Goal: Check status: Check status

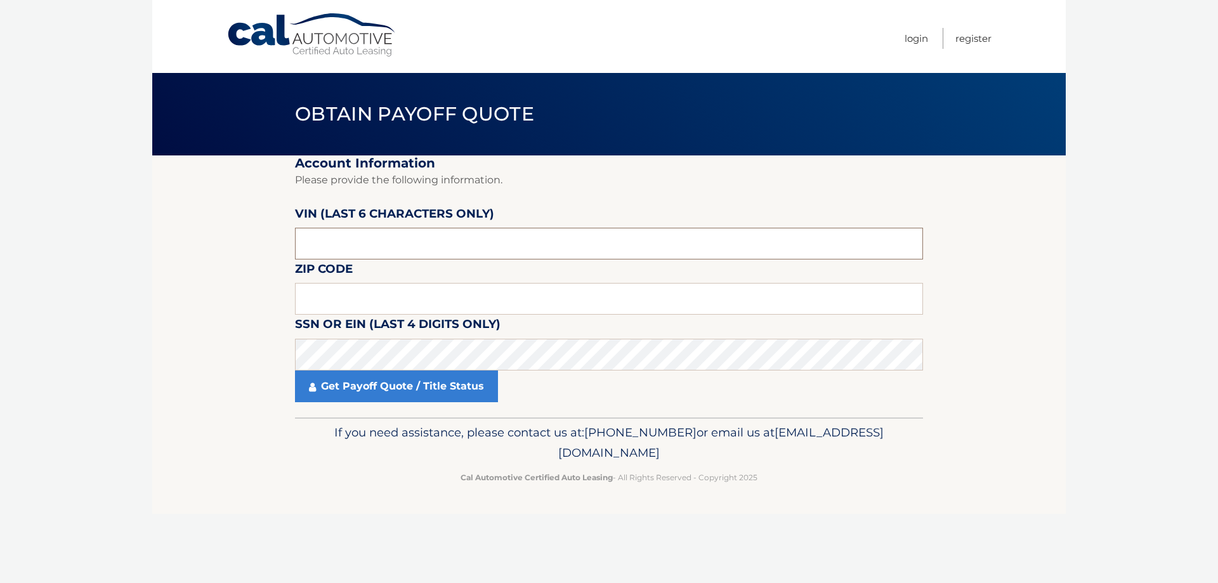
click at [372, 253] on input "text" at bounding box center [609, 244] width 628 height 32
type input "498297"
click at [318, 290] on input "text" at bounding box center [609, 299] width 628 height 32
click at [373, 391] on link "Get Payoff Quote / Title Status" at bounding box center [396, 386] width 203 height 32
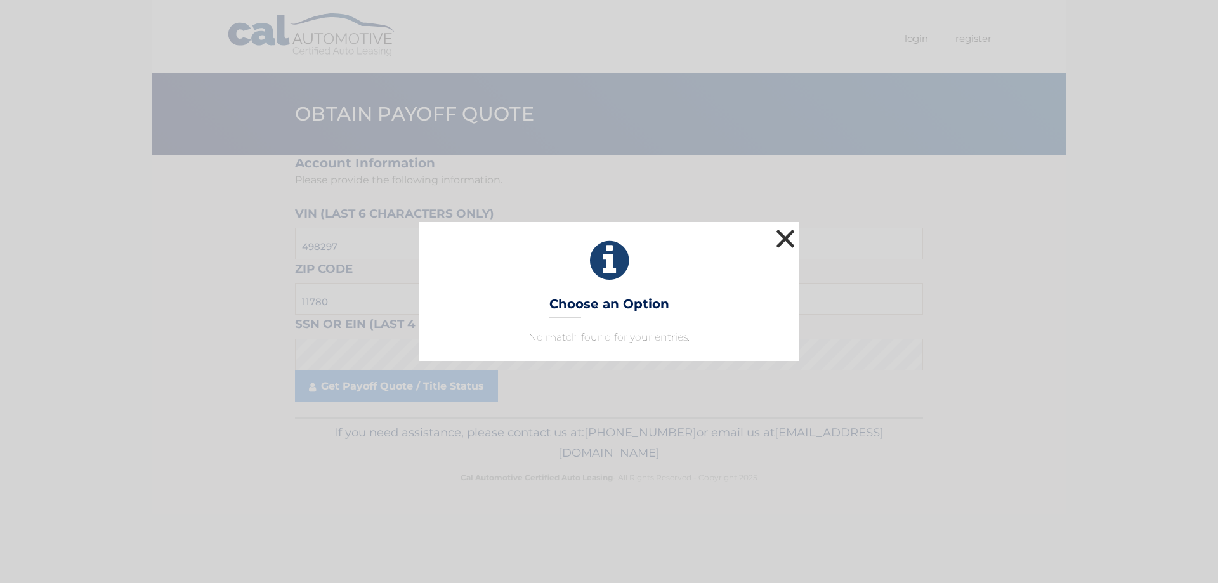
click at [785, 242] on button "×" at bounding box center [785, 238] width 25 height 25
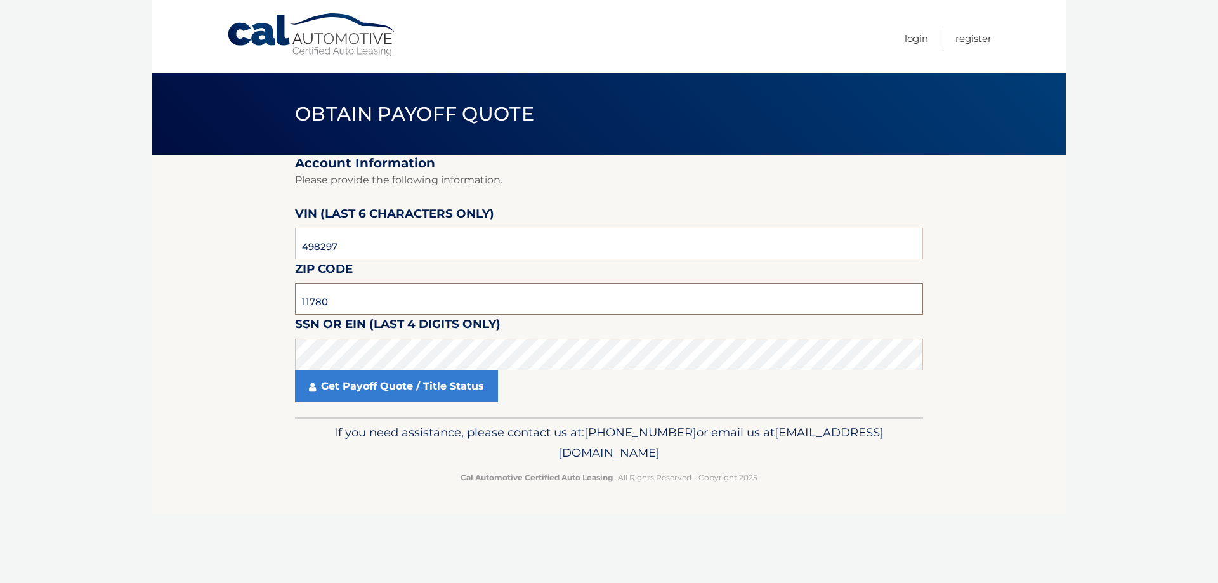
click at [360, 298] on input "11780" at bounding box center [609, 299] width 628 height 32
type input "11720"
click at [372, 388] on link "Get Payoff Quote / Title Status" at bounding box center [396, 386] width 203 height 32
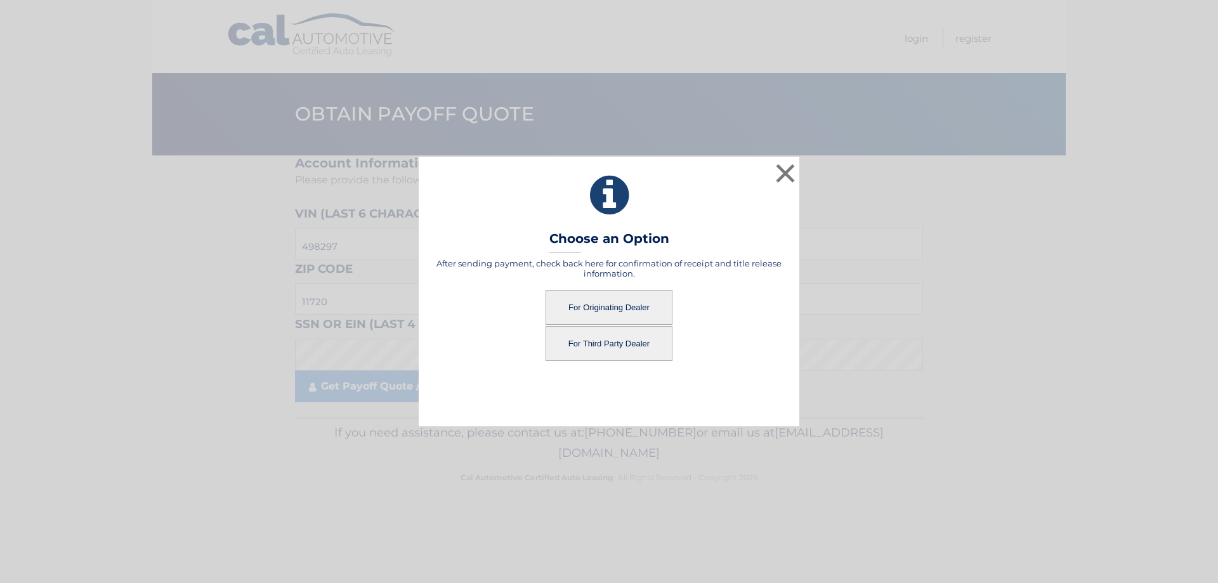
click at [611, 341] on button "For Third Party Dealer" at bounding box center [609, 343] width 127 height 35
click at [618, 348] on button "For Third Party Dealer" at bounding box center [609, 343] width 127 height 35
